Goal: Task Accomplishment & Management: Manage account settings

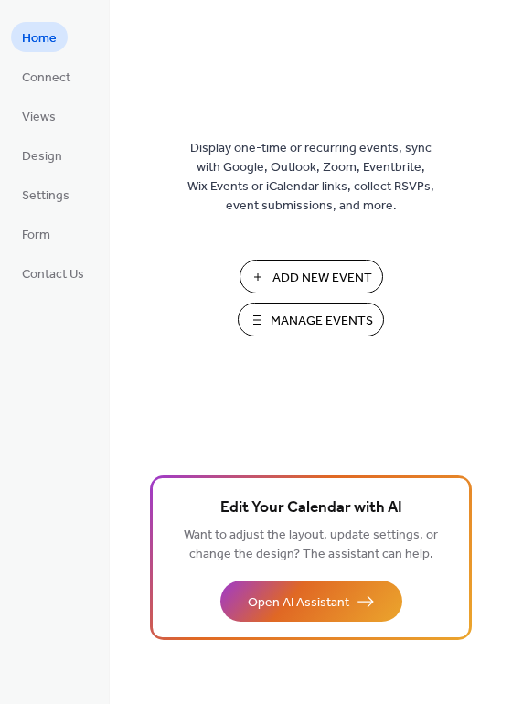
click at [353, 317] on span "Manage Events" at bounding box center [322, 321] width 102 height 19
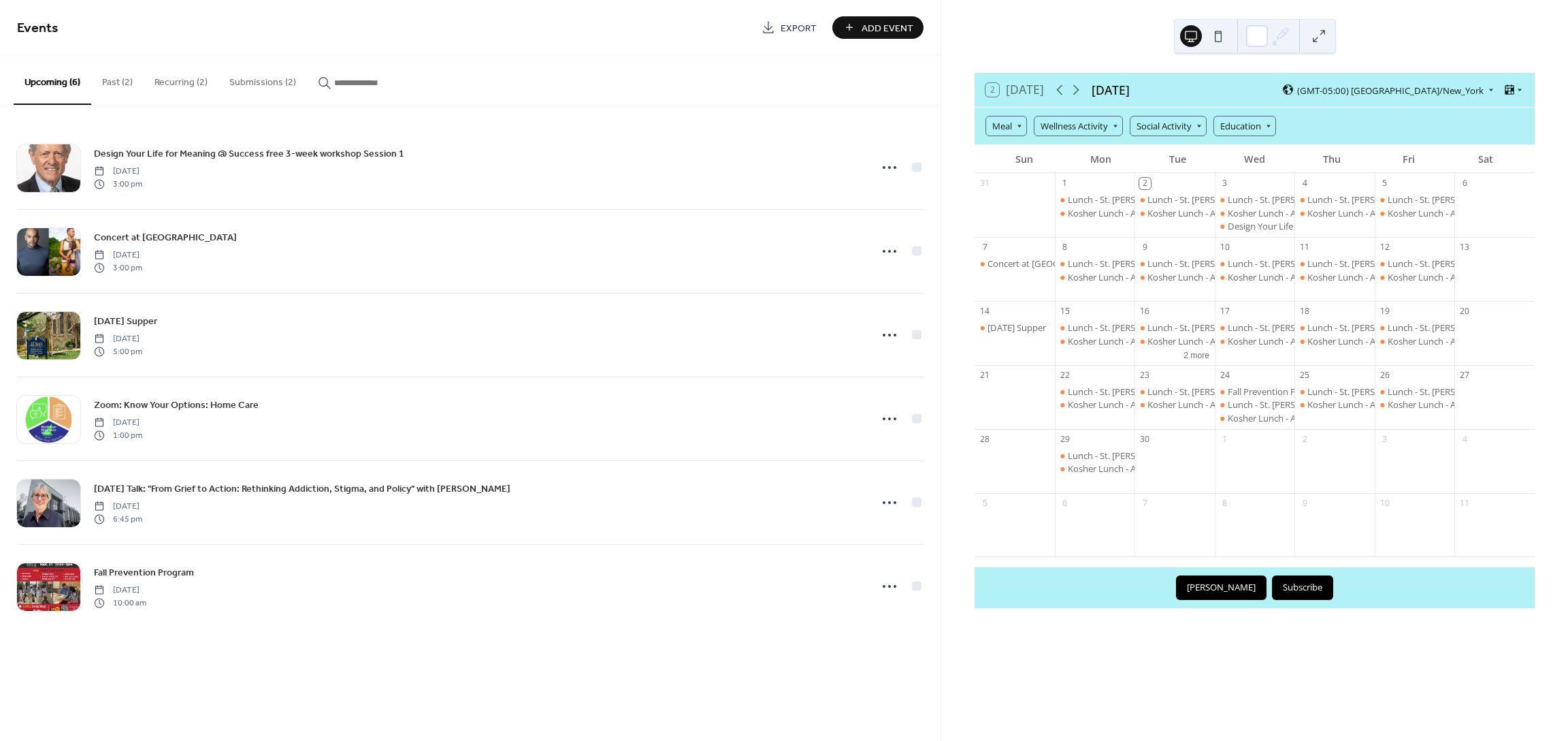
click at [250, 80] on button "Submissions (2)" at bounding box center [262, 79] width 89 height 48
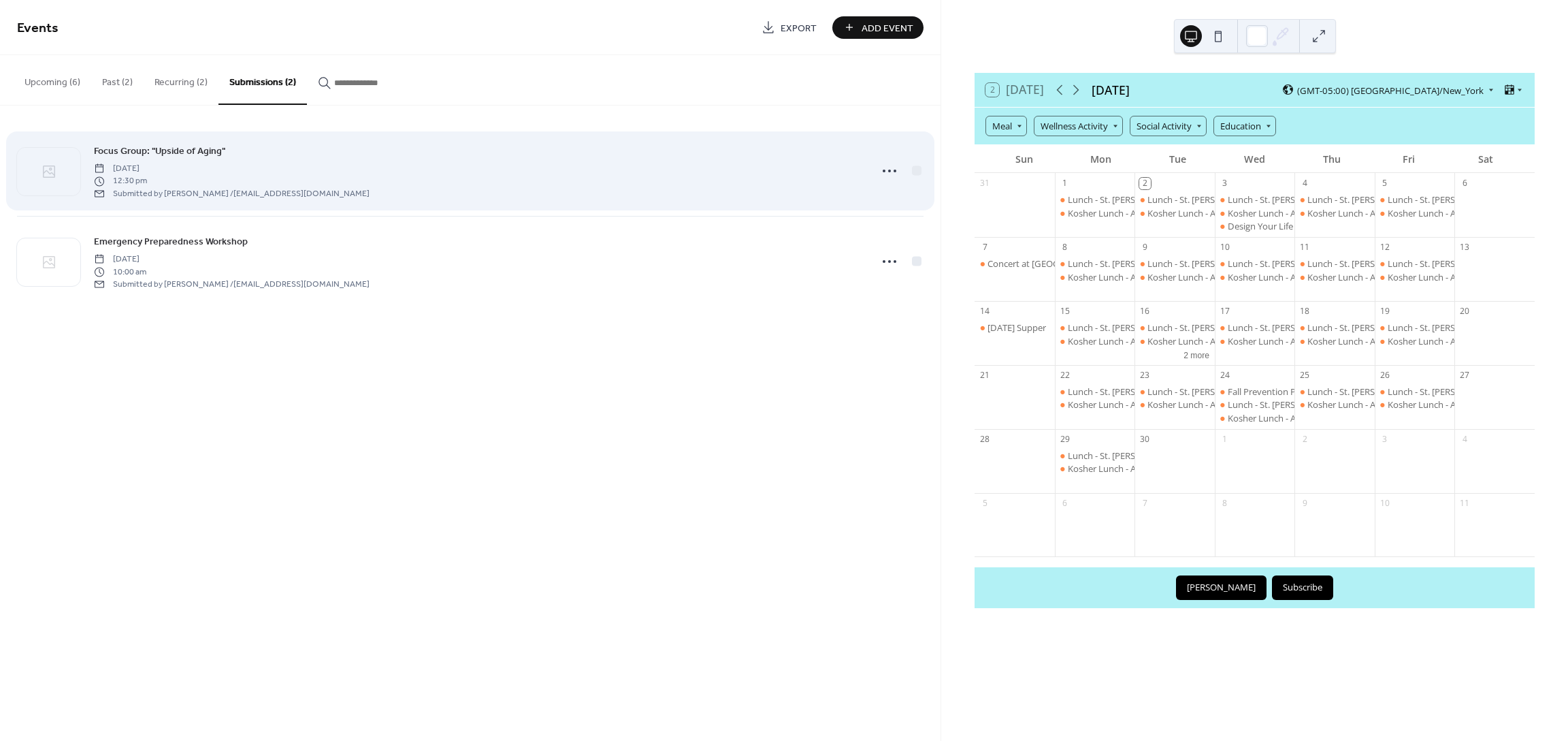
click at [217, 169] on span "[DATE]" at bounding box center [232, 168] width 275 height 12
click at [884, 169] on icon at bounding box center [889, 171] width 22 height 22
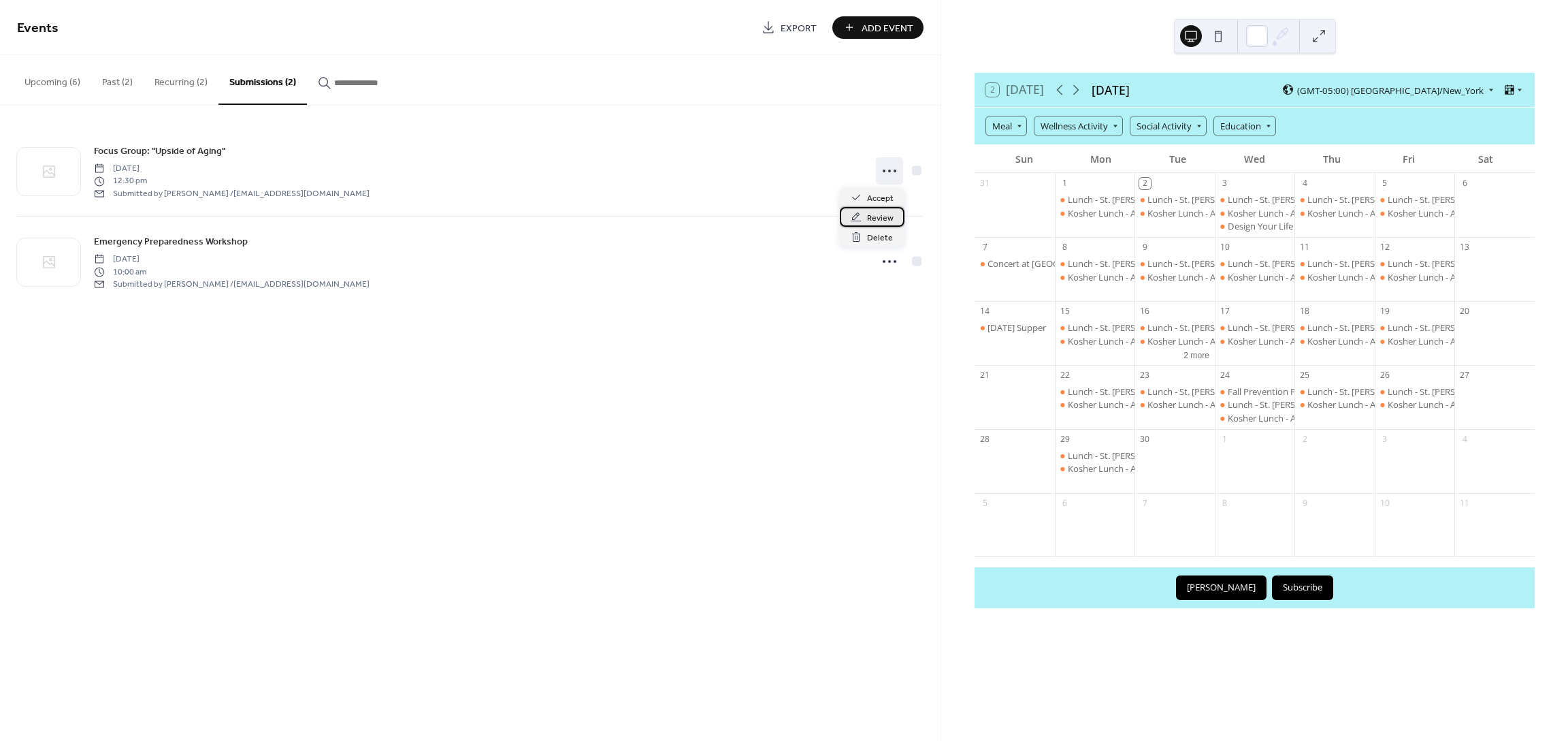
click at [880, 219] on span "Review" at bounding box center [881, 217] width 27 height 14
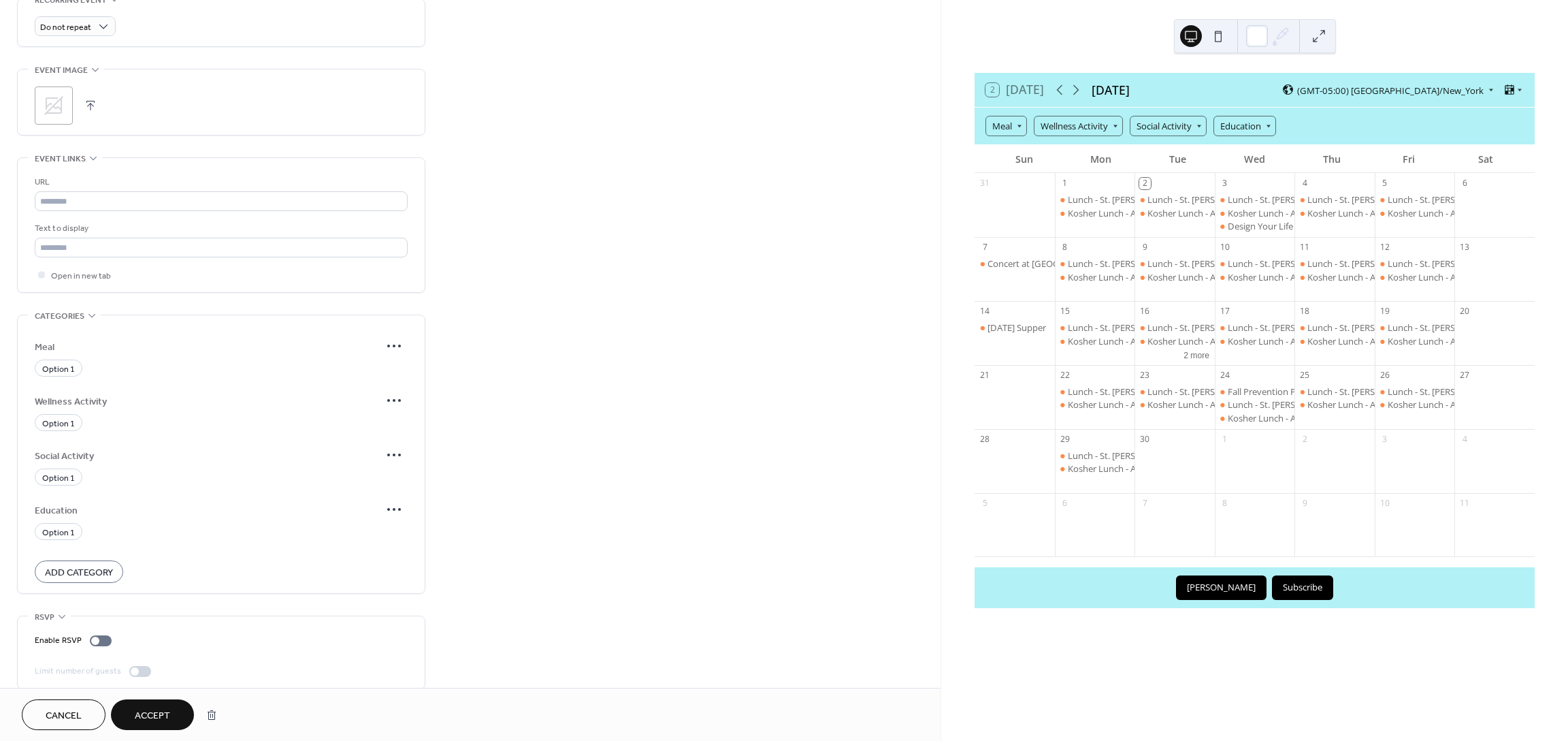
scroll to position [693, 0]
click at [57, 471] on span "Option 1" at bounding box center [59, 477] width 33 height 14
click at [60, 471] on span "Option 1" at bounding box center [59, 478] width 33 height 14
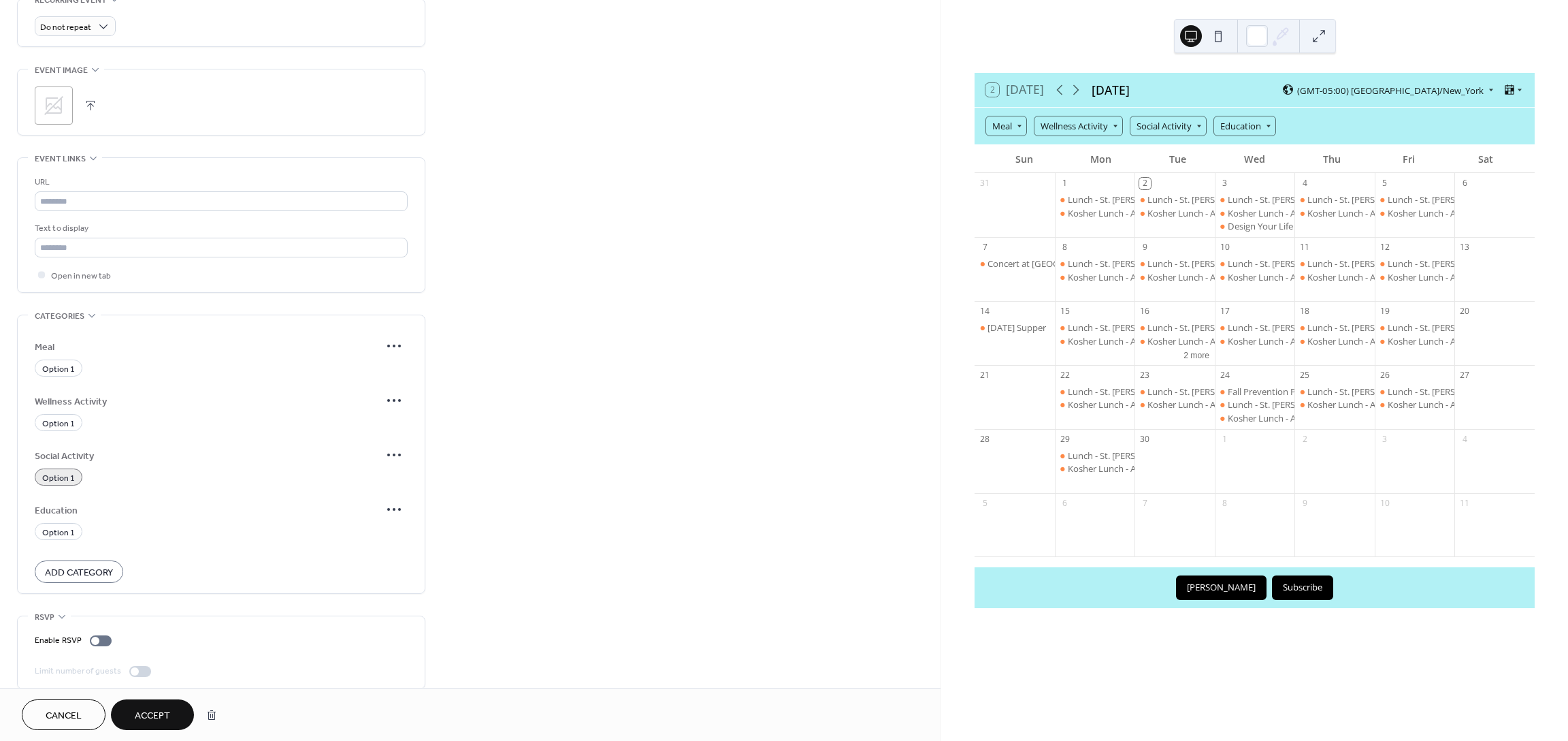
click at [74, 448] on span "Social Activity" at bounding box center [208, 455] width 345 height 14
click at [171, 720] on button "Accept" at bounding box center [153, 714] width 83 height 31
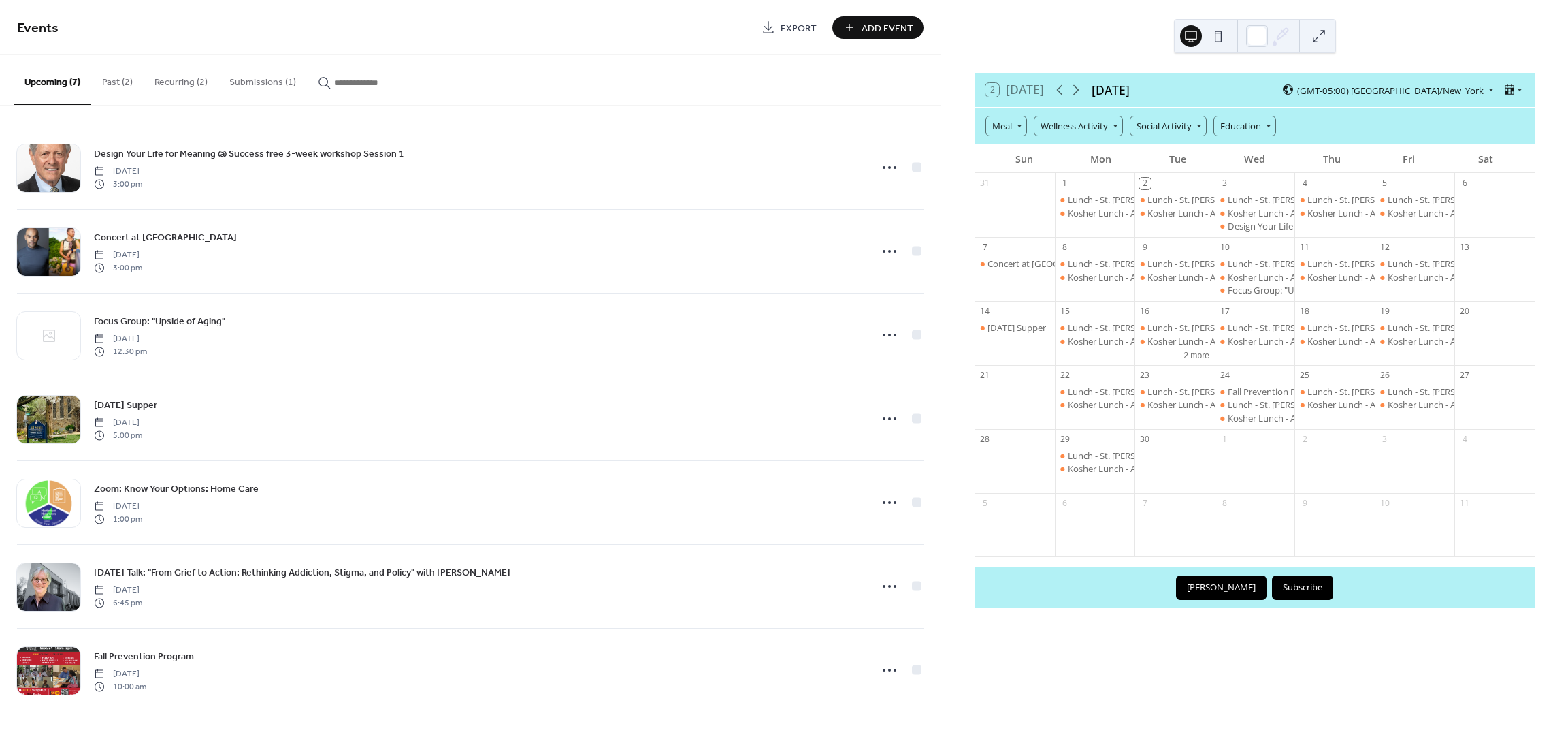
click at [278, 81] on button "Submissions (1)" at bounding box center [262, 79] width 89 height 48
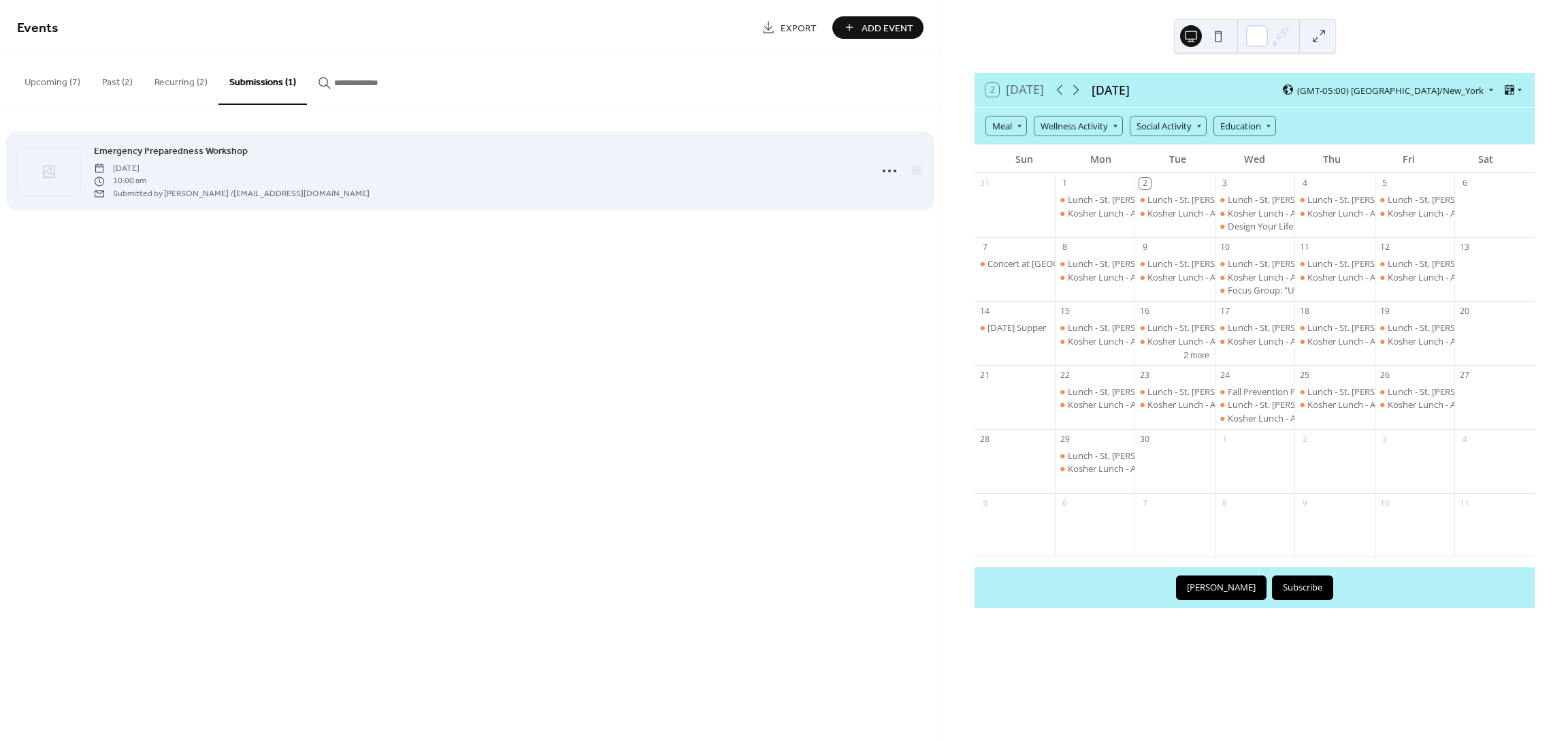
click at [173, 166] on span "[DATE]" at bounding box center [232, 168] width 275 height 12
click at [890, 171] on icon at bounding box center [889, 171] width 22 height 22
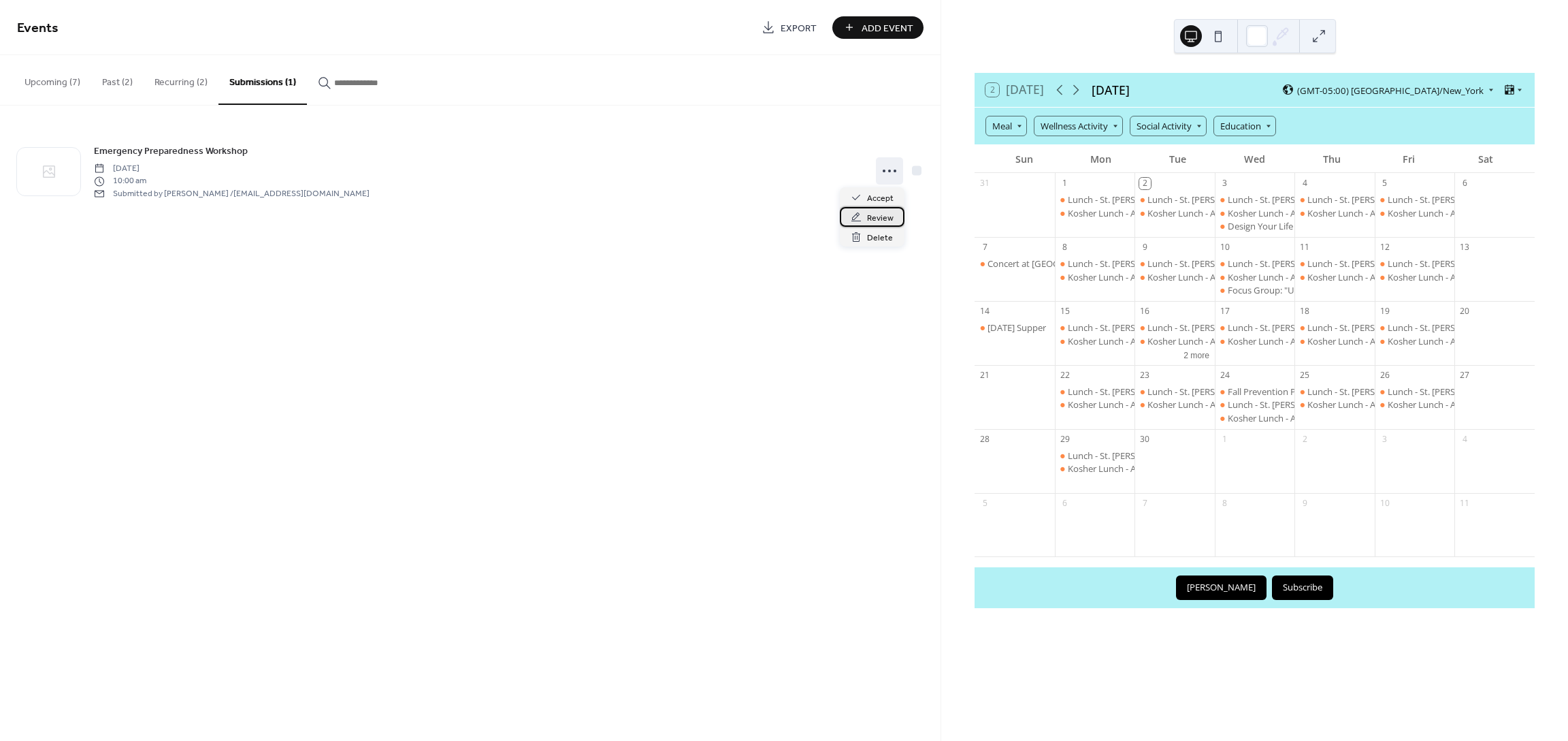
click at [890, 215] on span "Review" at bounding box center [881, 217] width 27 height 14
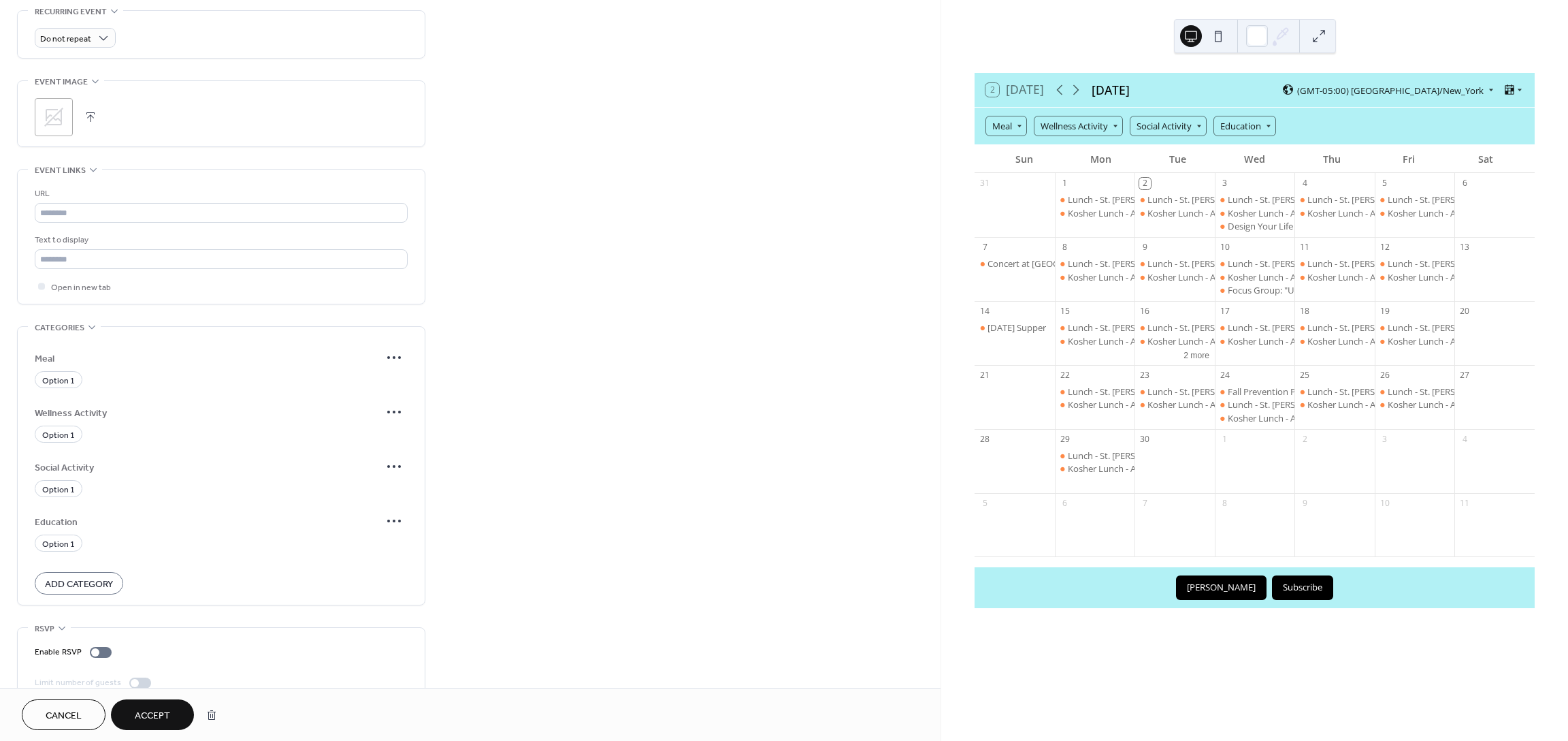
scroll to position [684, 0]
click at [389, 506] on icon at bounding box center [394, 517] width 22 height 22
click at [51, 512] on span "Education" at bounding box center [208, 518] width 345 height 14
click at [60, 534] on span "Option 1" at bounding box center [59, 541] width 33 height 14
click at [173, 715] on button "Accept" at bounding box center [153, 714] width 83 height 31
